Goal: Task Accomplishment & Management: Complete application form

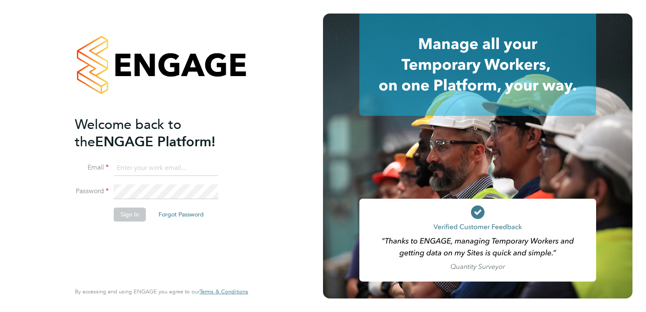
type input "tanyarowse@itsconstruction.co.uk"
click at [132, 217] on button "Sign In" at bounding box center [130, 215] width 32 height 14
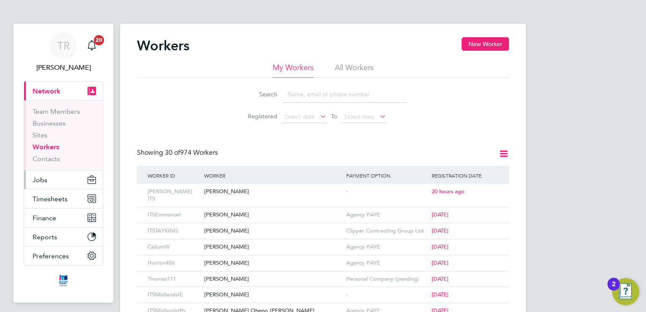
click at [45, 179] on span "Jobs" at bounding box center [40, 180] width 15 height 8
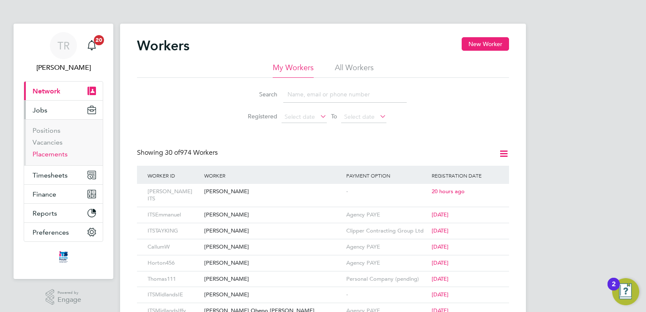
drag, startPoint x: 53, startPoint y: 156, endPoint x: 115, endPoint y: 146, distance: 62.4
click at [53, 156] on link "Placements" at bounding box center [50, 154] width 35 height 8
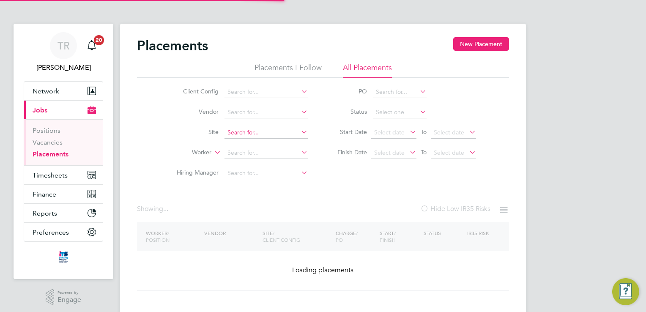
click at [255, 130] on input at bounding box center [265, 133] width 83 height 12
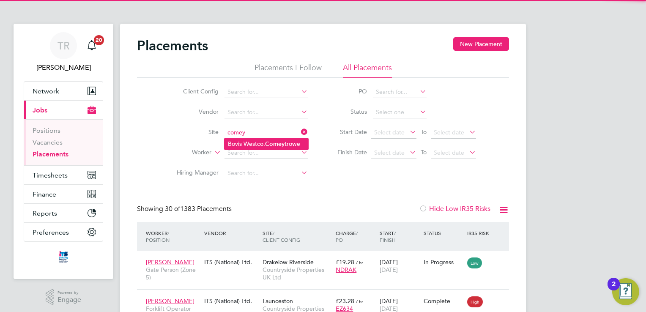
click at [245, 141] on li "Bovis Westco, Comey trowe" at bounding box center [266, 143] width 84 height 11
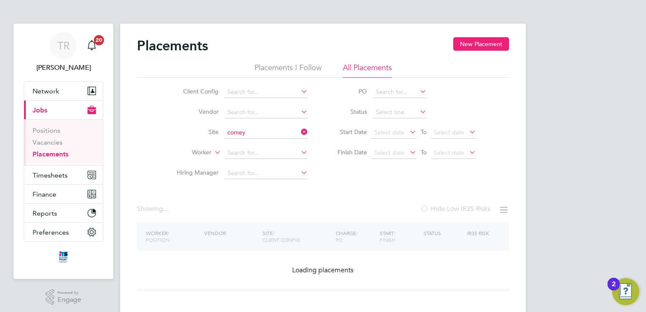
type input "[PERSON_NAME], Comeytrowe"
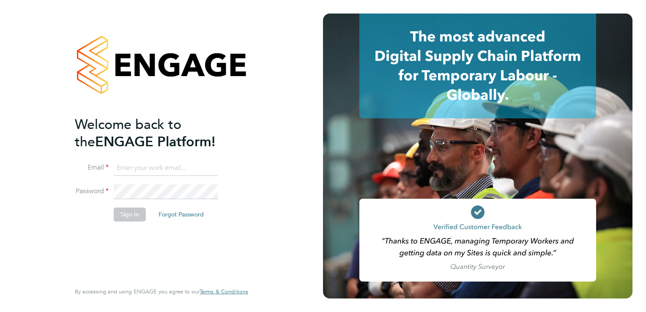
type input "tanyarowse@itsconstruction.co.uk"
drag, startPoint x: 129, startPoint y: 216, endPoint x: 132, endPoint y: 212, distance: 4.5
click at [129, 216] on button "Sign In" at bounding box center [130, 215] width 32 height 14
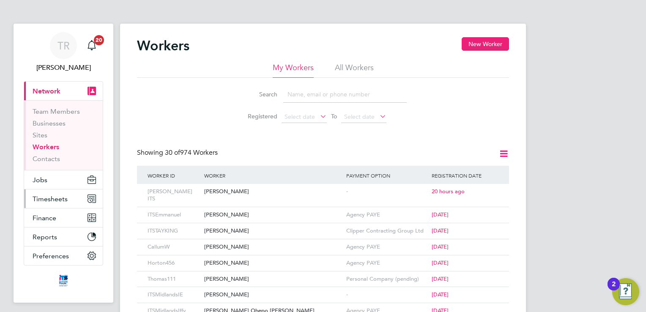
click at [52, 202] on button "Timesheets" at bounding box center [63, 198] width 79 height 19
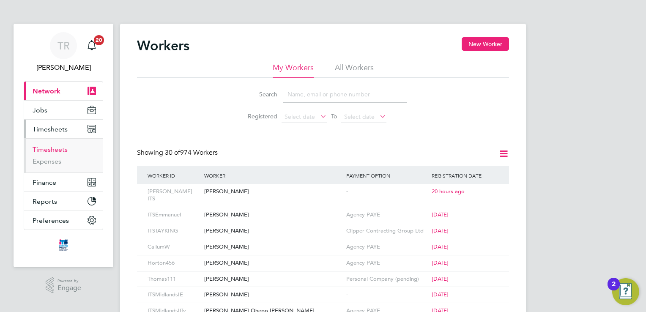
drag, startPoint x: 58, startPoint y: 150, endPoint x: 98, endPoint y: 150, distance: 39.3
click at [58, 150] on link "Timesheets" at bounding box center [50, 149] width 35 height 8
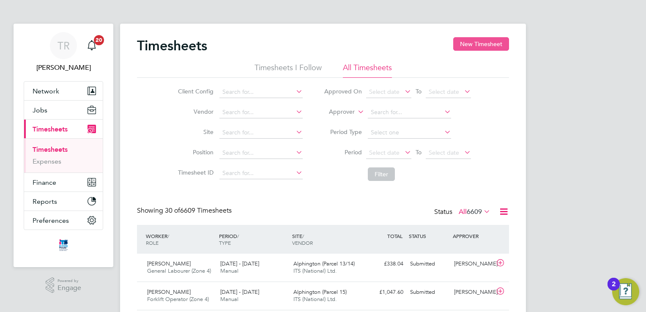
click at [484, 46] on button "New Timesheet" at bounding box center [481, 44] width 56 height 14
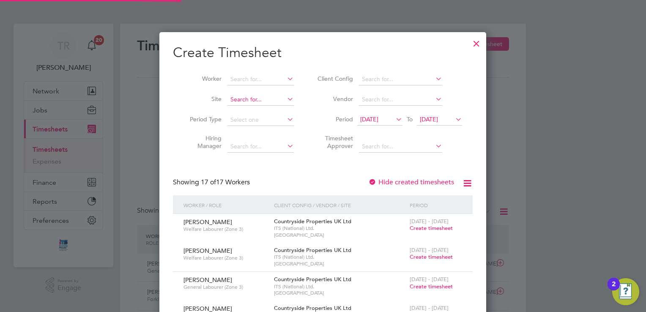
click at [238, 104] on input at bounding box center [260, 100] width 66 height 12
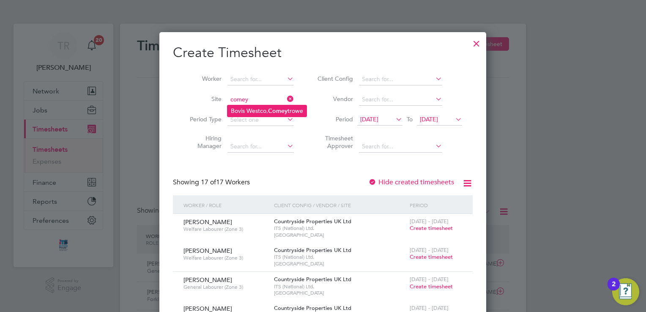
click at [282, 111] on b "Comey" at bounding box center [277, 110] width 19 height 7
type input "[PERSON_NAME], Comeytrowe"
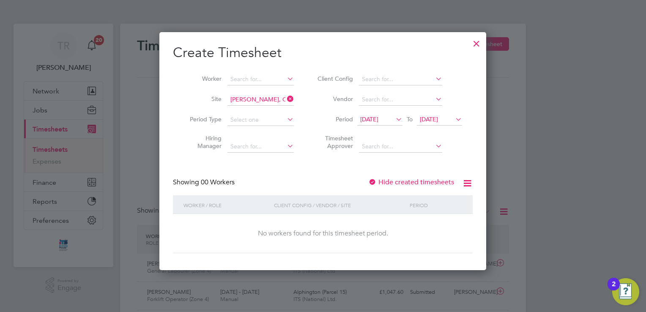
click at [448, 115] on span "26 Sep 2025" at bounding box center [439, 119] width 45 height 11
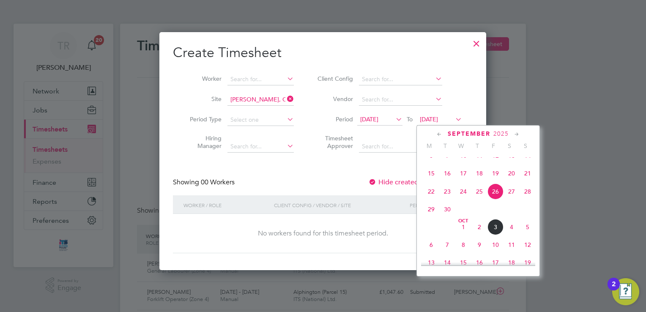
drag, startPoint x: 527, startPoint y: 234, endPoint x: 533, endPoint y: 237, distance: 6.4
click at [529, 234] on span "5" at bounding box center [527, 227] width 16 height 16
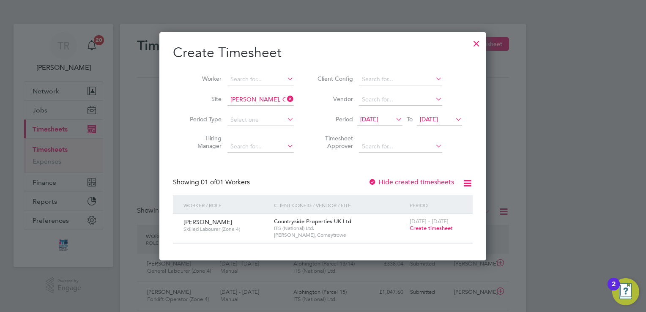
click at [439, 225] on span "Create timesheet" at bounding box center [431, 227] width 43 height 7
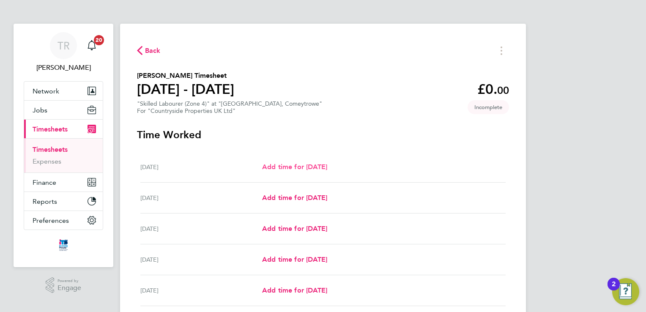
click at [327, 165] on span "Add time for Mon 29 Sep" at bounding box center [294, 167] width 65 height 8
select select "30"
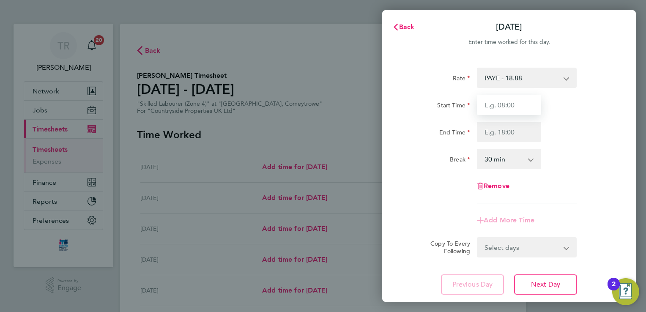
click at [539, 105] on input "Start Time" at bounding box center [509, 105] width 64 height 20
type input "07:30"
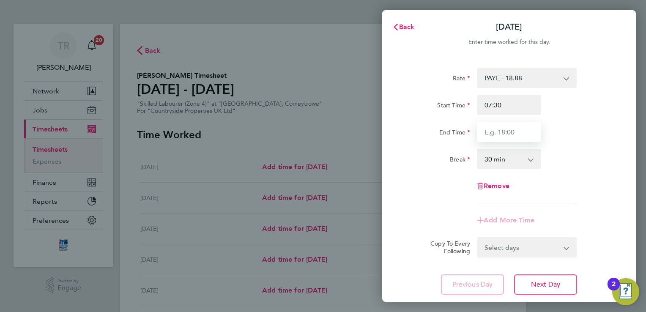
click at [519, 134] on input "End Time" at bounding box center [509, 132] width 64 height 20
type input "17:00"
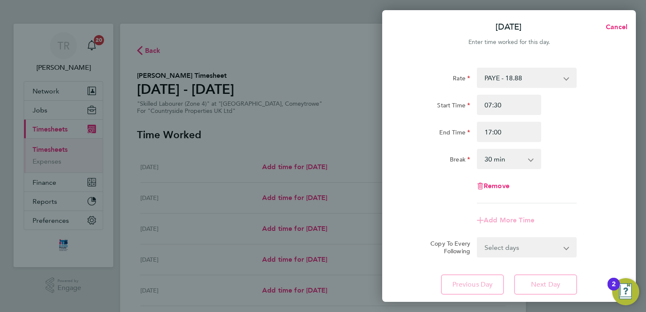
click at [612, 236] on div "Rate PAYE - 18.88 Start Time 07:30 End Time 17:00 Break 0 min 15 min 30 min 45 …" at bounding box center [509, 180] width 254 height 247
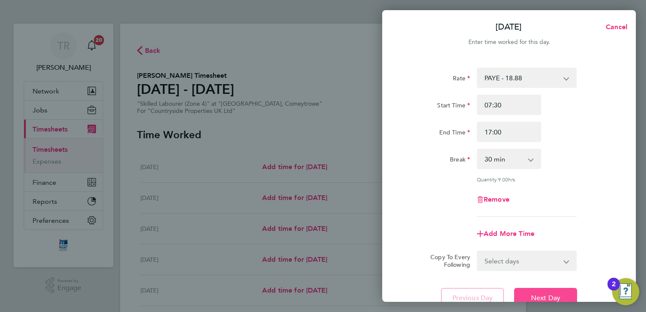
click at [552, 298] on span "Next Day" at bounding box center [545, 298] width 29 height 8
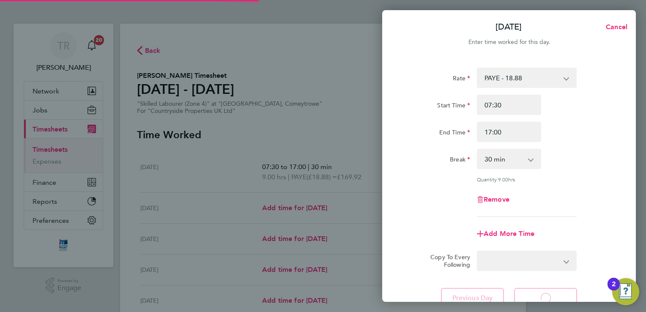
select select "30"
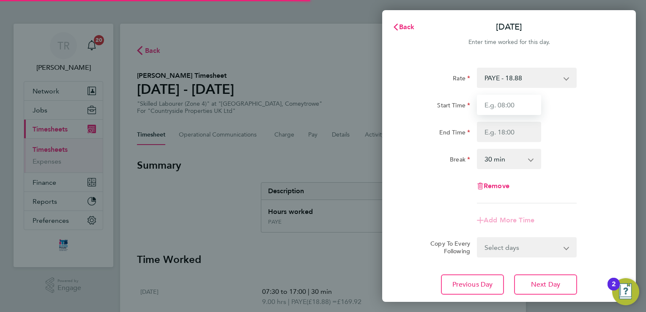
click at [516, 107] on input "Start Time" at bounding box center [509, 105] width 64 height 20
type input "07:30"
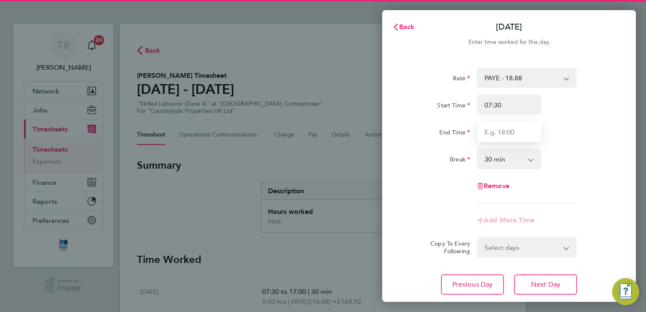
type input "17:00"
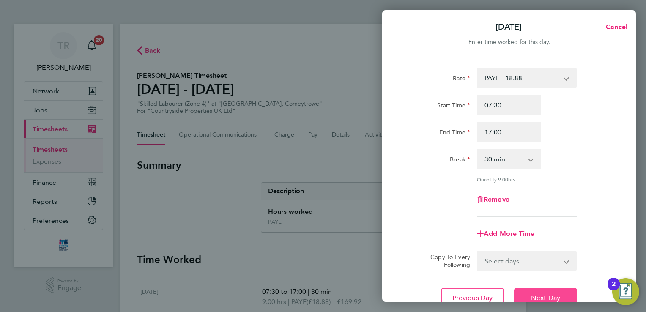
click at [560, 297] on button "Next Day" at bounding box center [545, 298] width 63 height 20
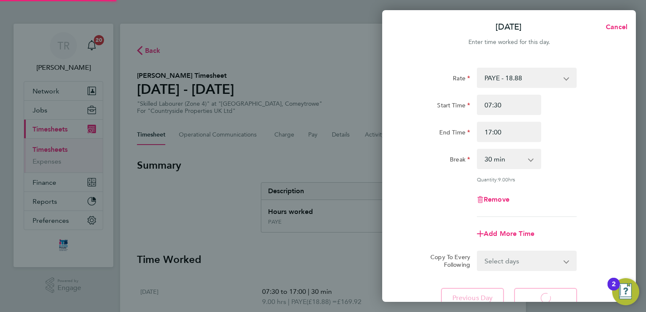
select select "30"
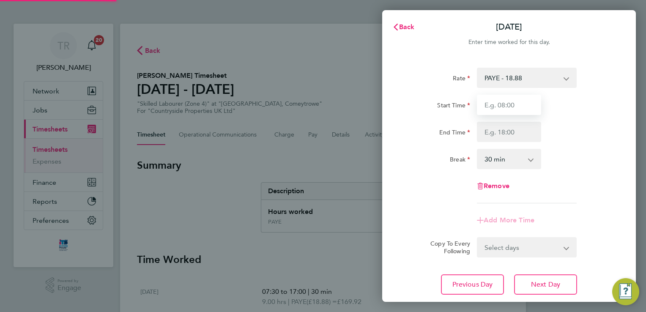
click at [517, 107] on input "Start Time" at bounding box center [509, 105] width 64 height 20
type input "07:30"
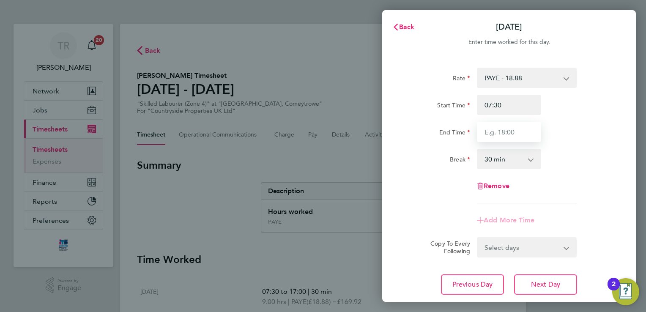
type input "17:00"
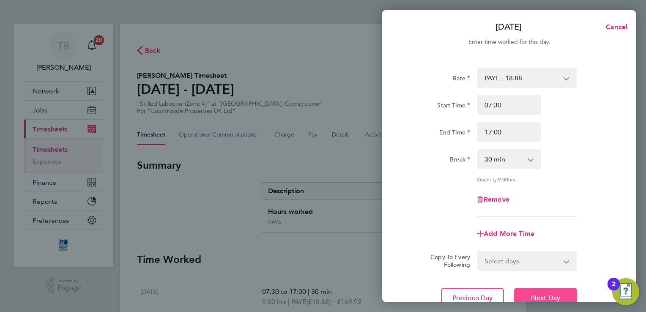
click at [557, 298] on span "Next Day" at bounding box center [545, 298] width 29 height 8
select select "30"
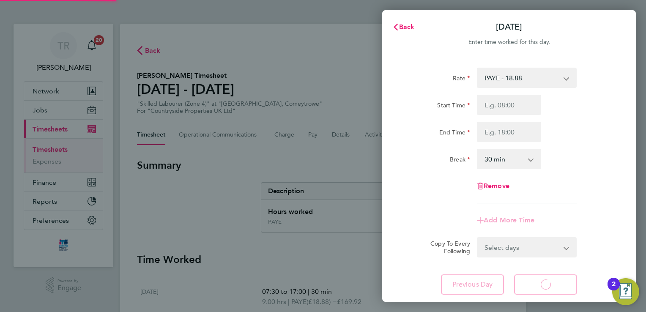
select select "30"
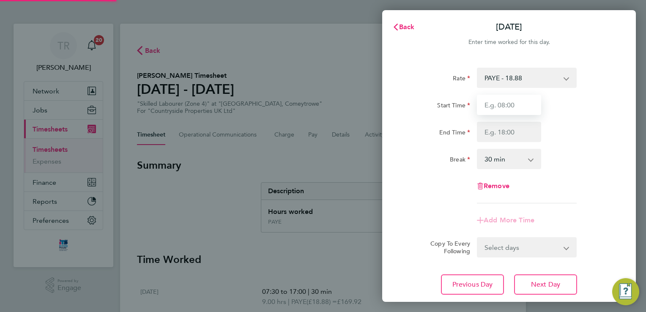
drag, startPoint x: 533, startPoint y: 96, endPoint x: 520, endPoint y: 111, distance: 20.1
click at [518, 103] on input "Start Time" at bounding box center [509, 105] width 64 height 20
type input "07:30"
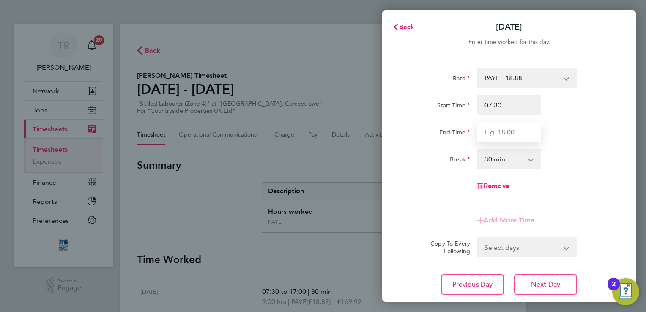
type input "17:00"
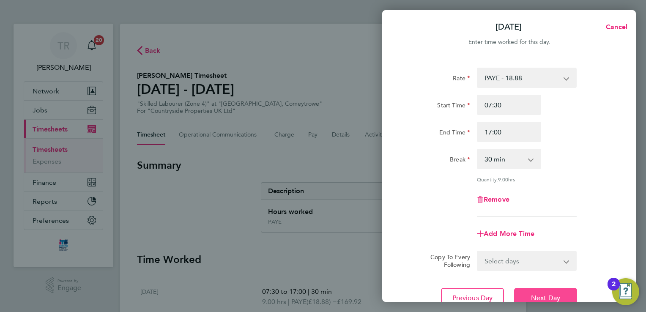
drag, startPoint x: 557, startPoint y: 295, endPoint x: 546, endPoint y: 148, distance: 147.9
click at [557, 294] on span "Next Day" at bounding box center [545, 298] width 29 height 8
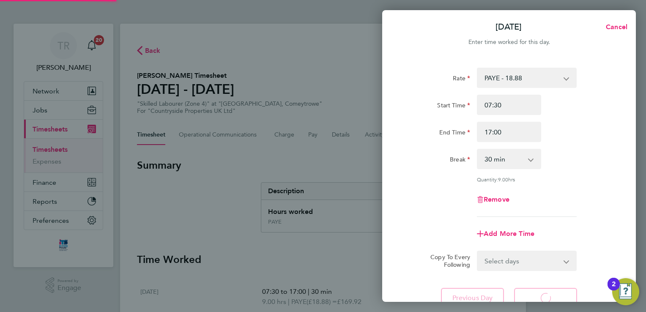
select select "30"
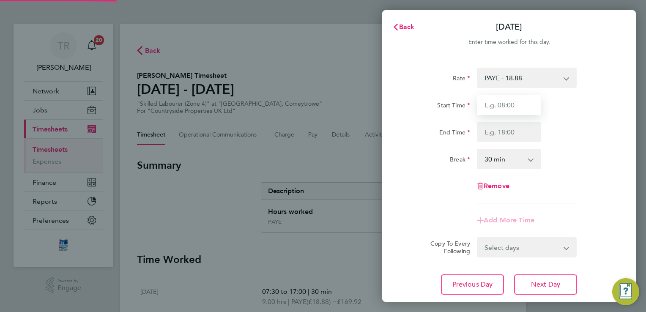
drag, startPoint x: 533, startPoint y: 120, endPoint x: 514, endPoint y: 109, distance: 22.1
click at [514, 102] on input "Start Time" at bounding box center [509, 105] width 64 height 20
type input "07:30"
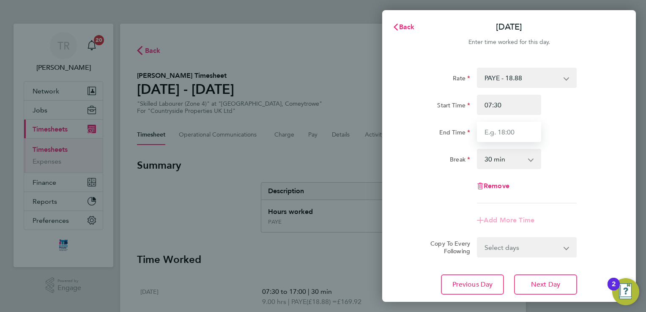
type input "17:00"
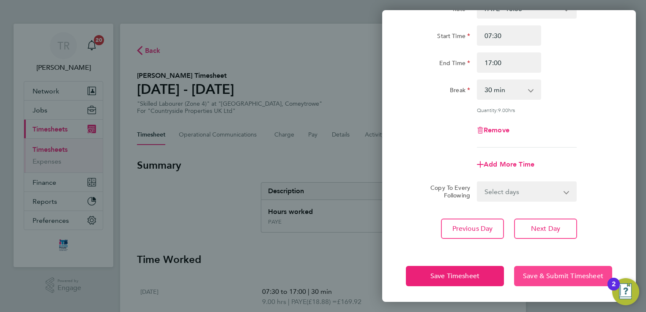
click at [580, 266] on button "Save & Submit Timesheet" at bounding box center [563, 276] width 98 height 20
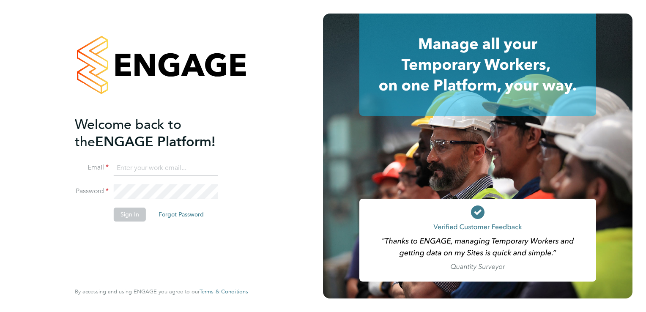
type input "[EMAIL_ADDRESS][DOMAIN_NAME]"
click at [134, 215] on button "Sign In" at bounding box center [130, 215] width 32 height 14
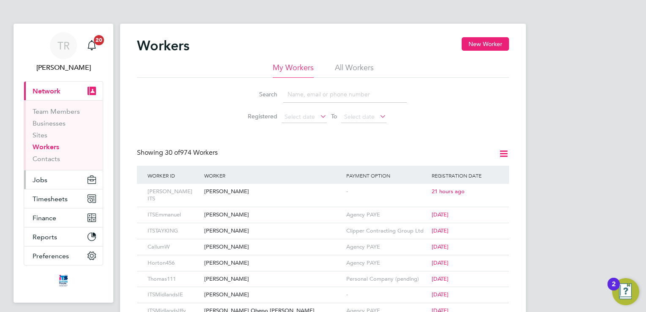
click at [42, 180] on span "Jobs" at bounding box center [40, 180] width 15 height 8
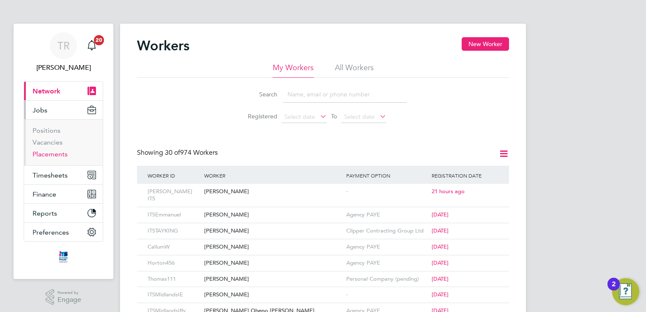
click at [51, 152] on link "Placements" at bounding box center [50, 154] width 35 height 8
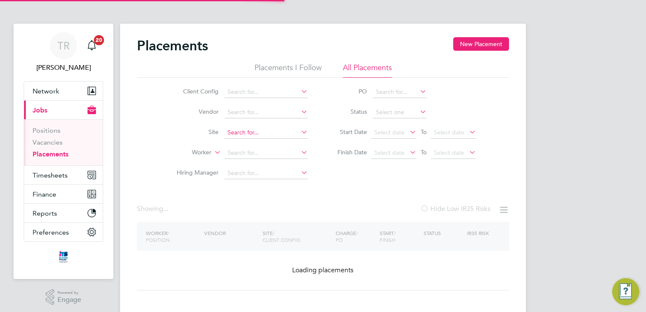
click at [239, 133] on input at bounding box center [265, 133] width 83 height 12
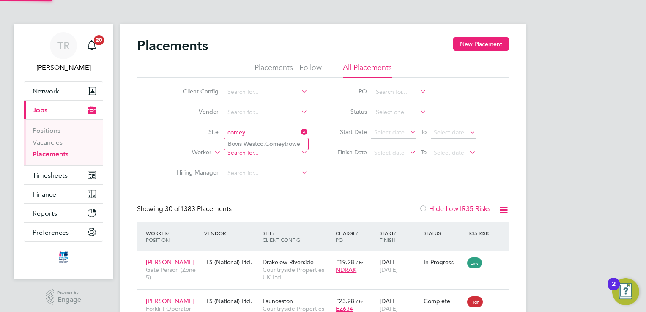
drag, startPoint x: 239, startPoint y: 141, endPoint x: 252, endPoint y: 153, distance: 18.2
click at [240, 141] on li "Bovis Westco, Comey trowe" at bounding box center [266, 143] width 84 height 11
type input "[PERSON_NAME], Comeytrowe"
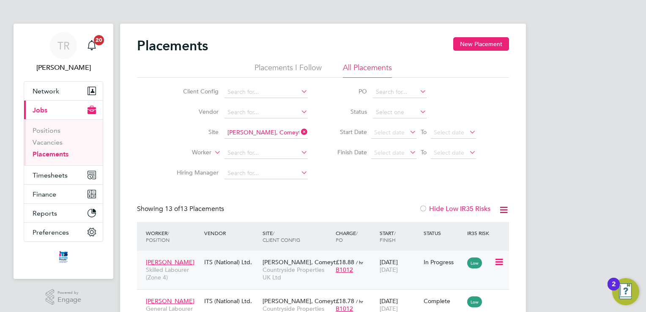
click at [270, 266] on span "Countryside Properties UK Ltd" at bounding box center [296, 273] width 69 height 15
